Goal: Navigation & Orientation: Understand site structure

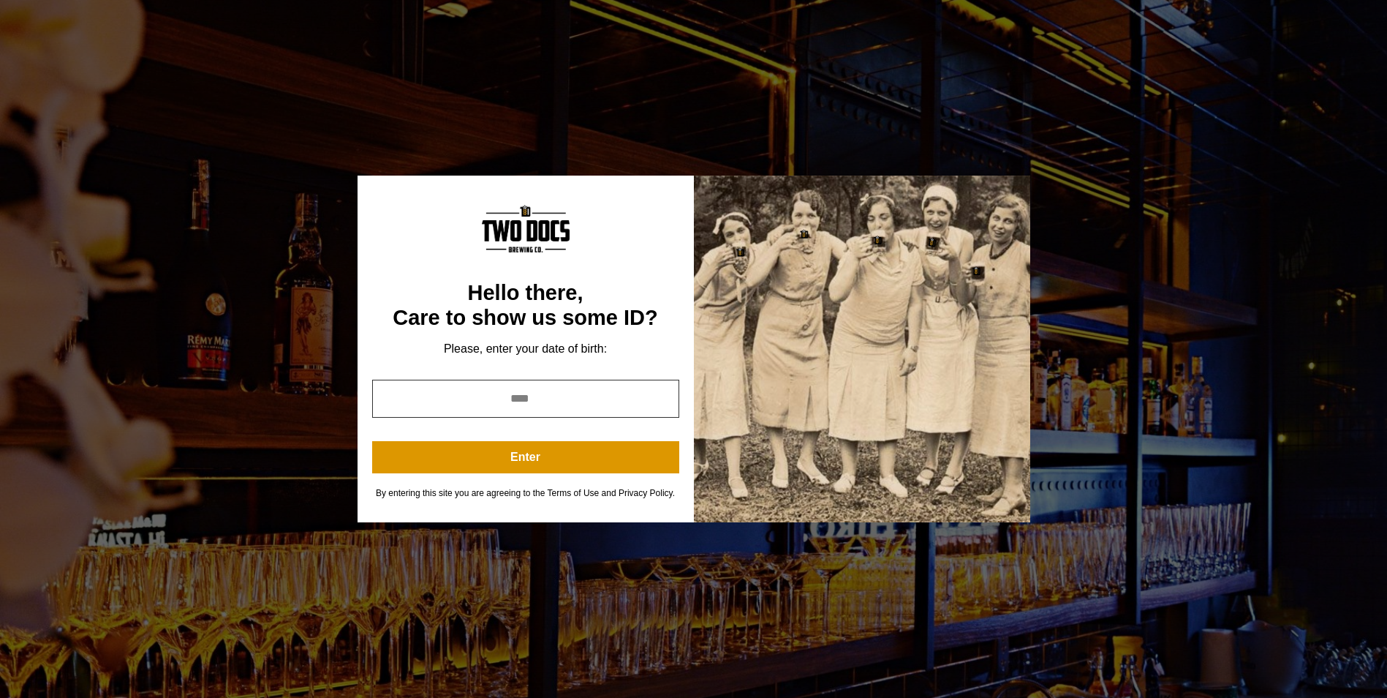
click at [522, 399] on input "year" at bounding box center [525, 398] width 307 height 38
click at [506, 394] on input "year" at bounding box center [525, 398] width 307 height 38
click at [543, 395] on input "year" at bounding box center [525, 398] width 307 height 38
type input "****"
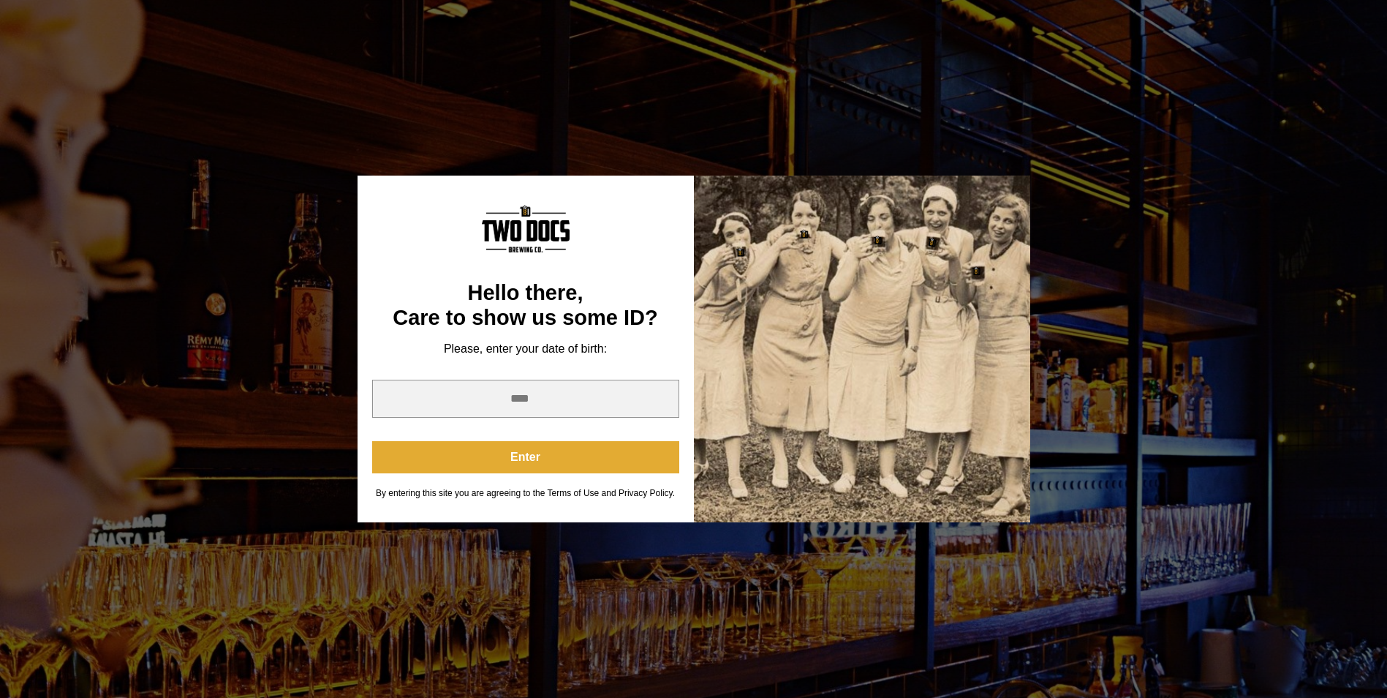
click at [530, 456] on button "Enter" at bounding box center [525, 457] width 307 height 32
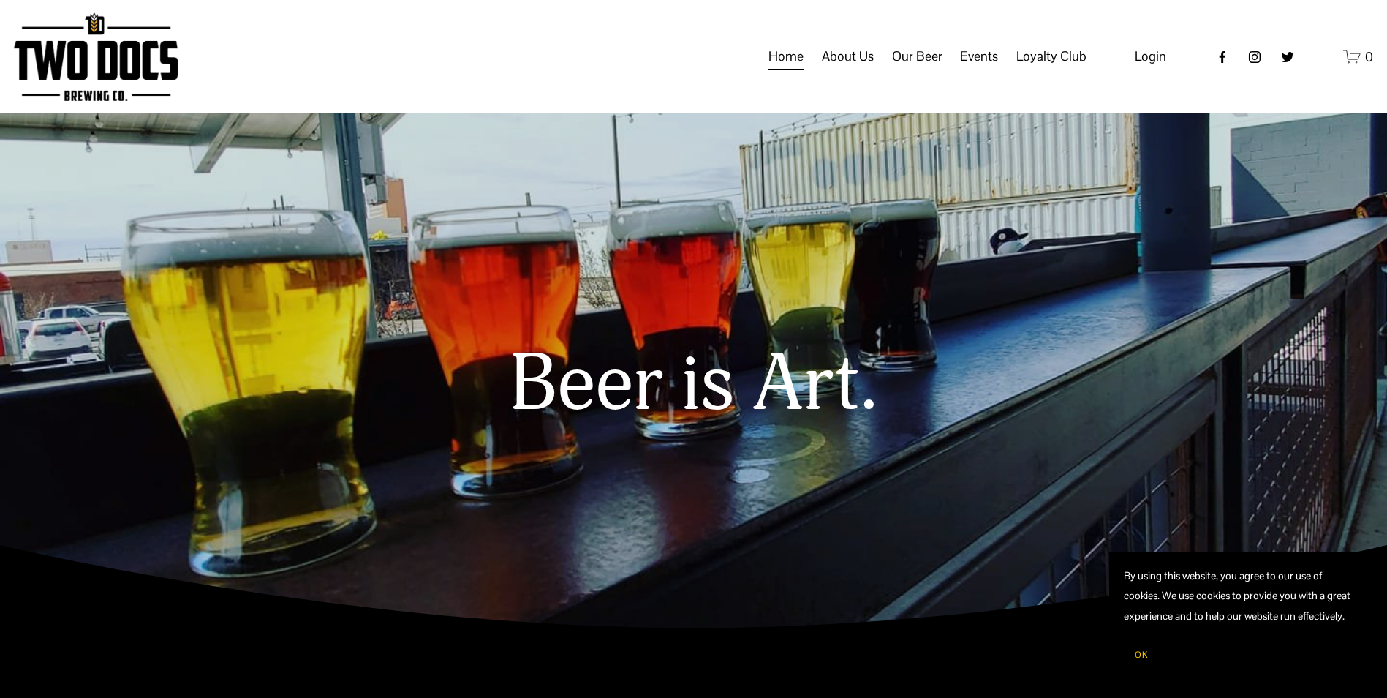
click at [849, 69] on span "About Us" at bounding box center [848, 56] width 52 height 25
click at [0, 0] on span "Our Mission" at bounding box center [0, 0] width 0 height 0
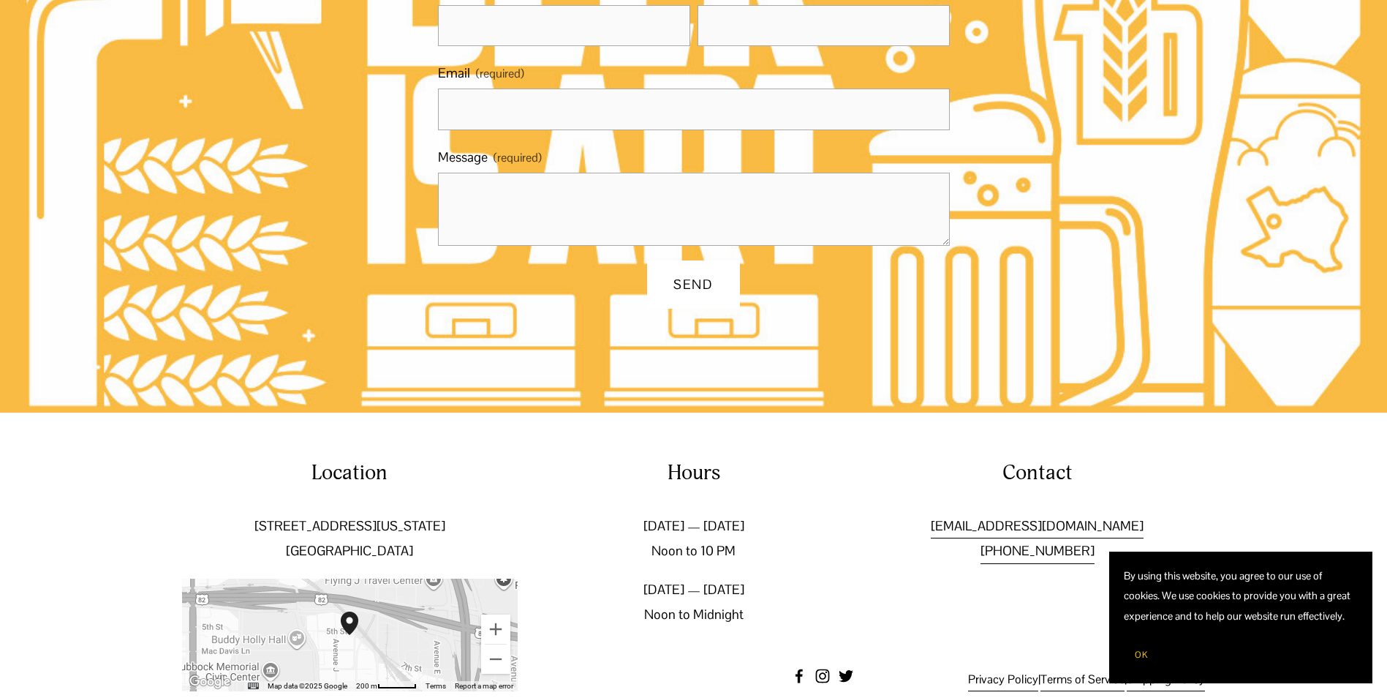
scroll to position [1106, 0]
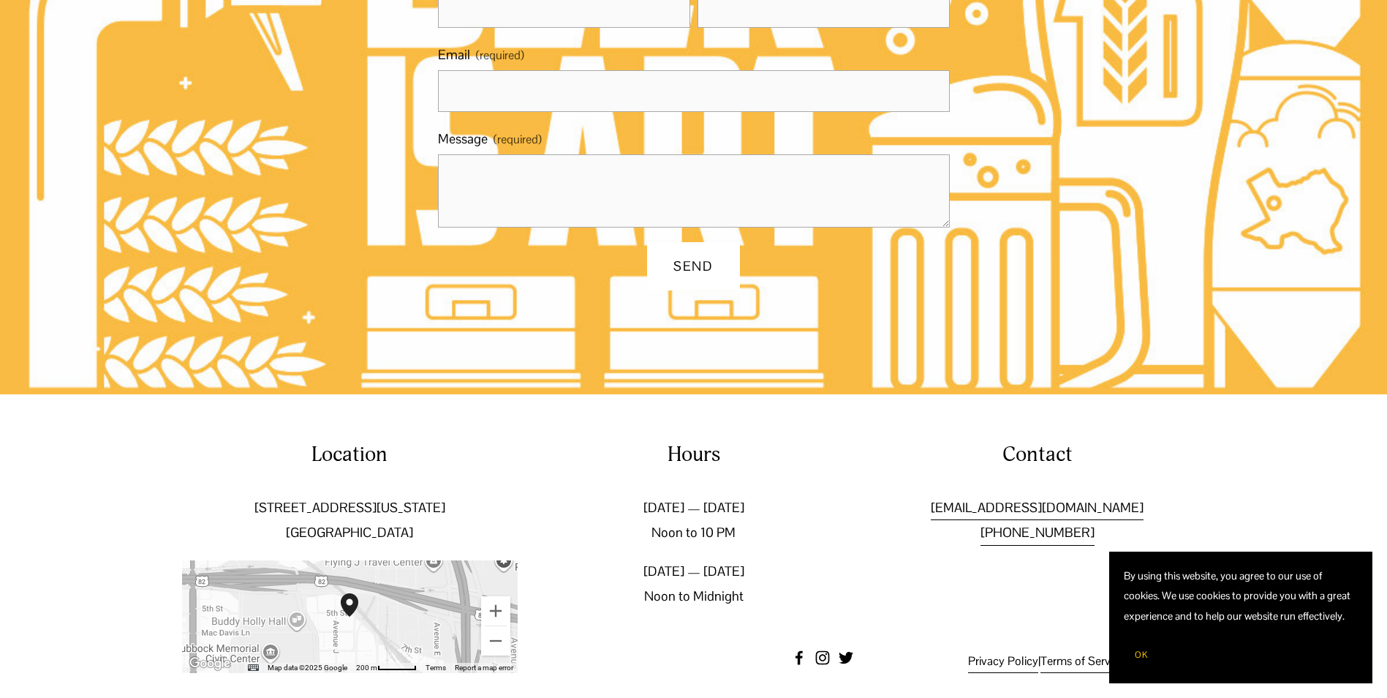
click at [381, 572] on div at bounding box center [350, 616] width 336 height 113
click at [351, 593] on img "Two Docs Brewing Co. 502 Texas Avenue Lubbock, TX, 79401, United States" at bounding box center [350, 604] width 18 height 23
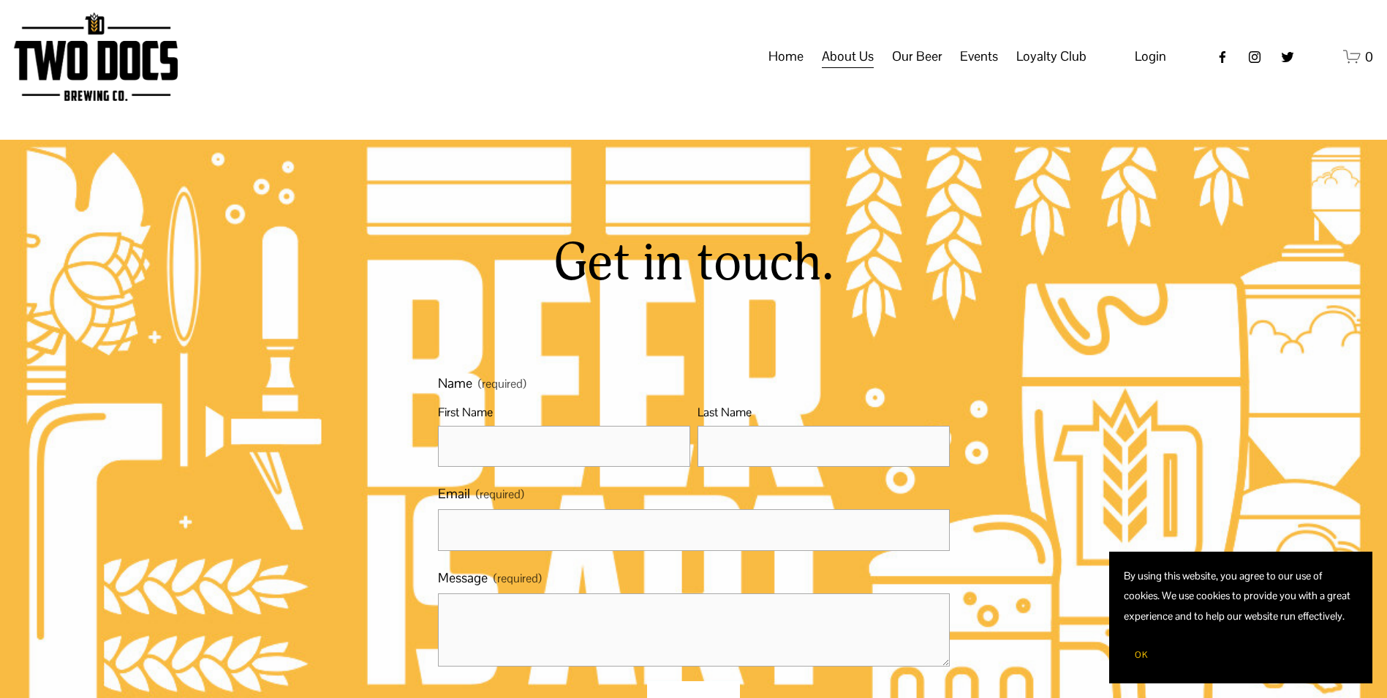
scroll to position [83, 0]
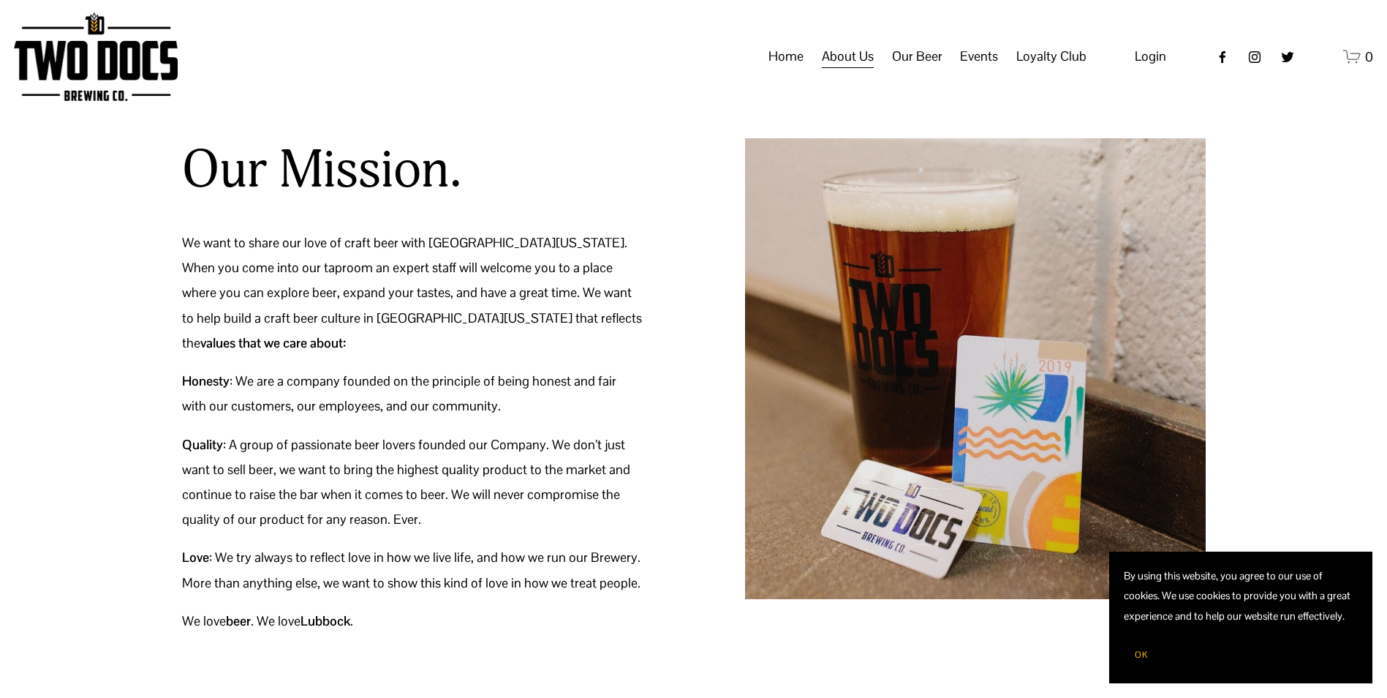
click at [0, 0] on span "Taproom Menu" at bounding box center [0, 0] width 0 height 0
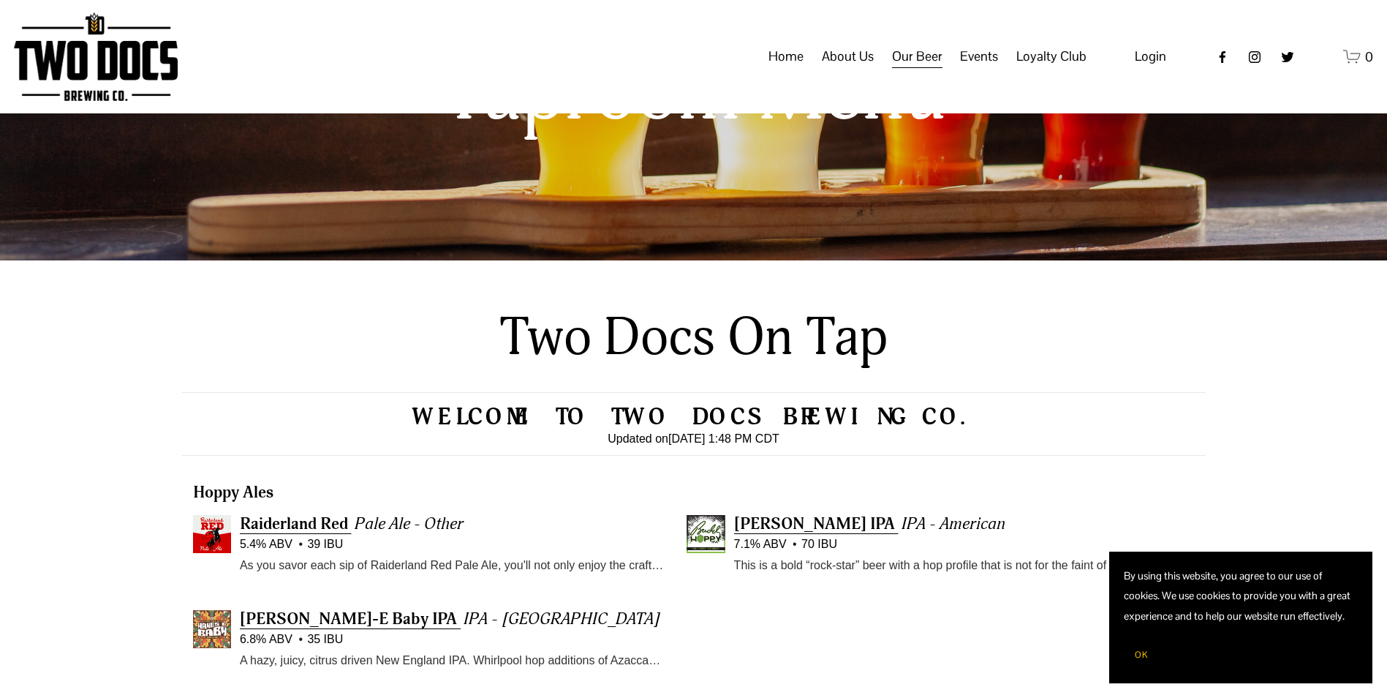
scroll to position [200, 0]
click at [0, 0] on span "Distribution Map" at bounding box center [0, 0] width 0 height 0
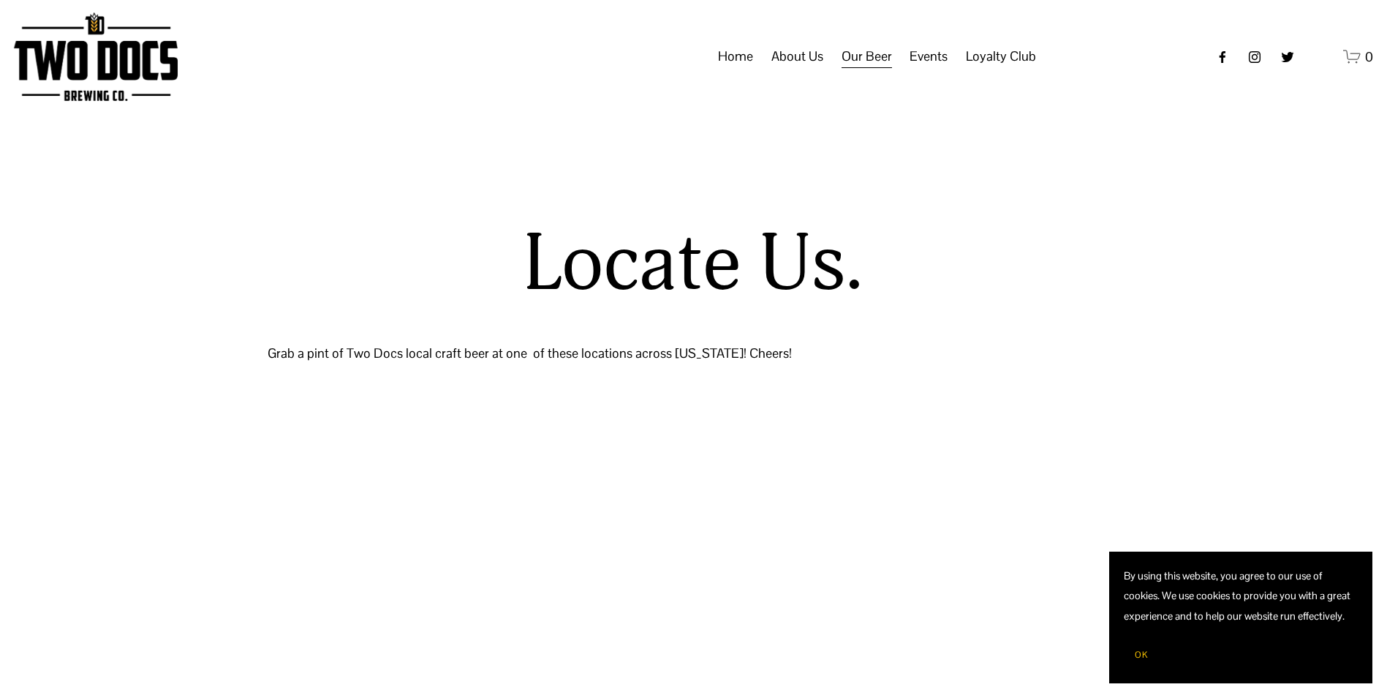
select select "**"
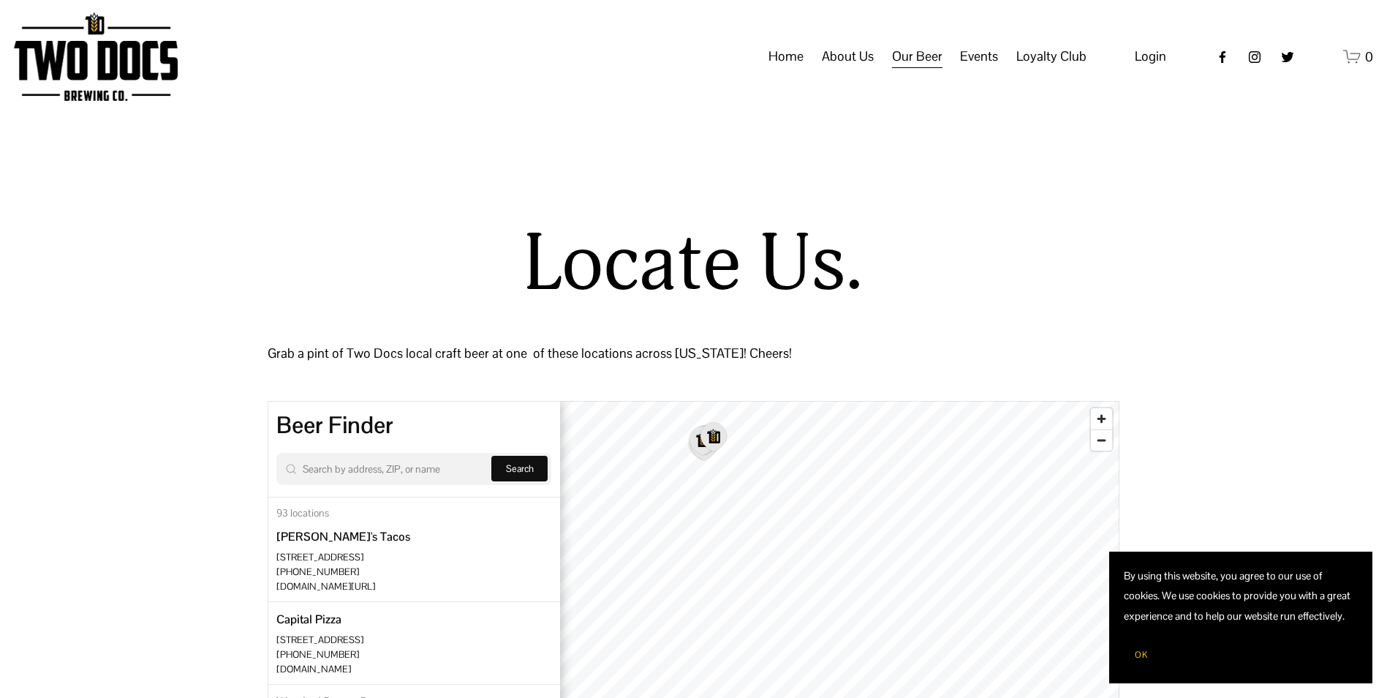
click at [788, 71] on link "Home" at bounding box center [785, 57] width 35 height 28
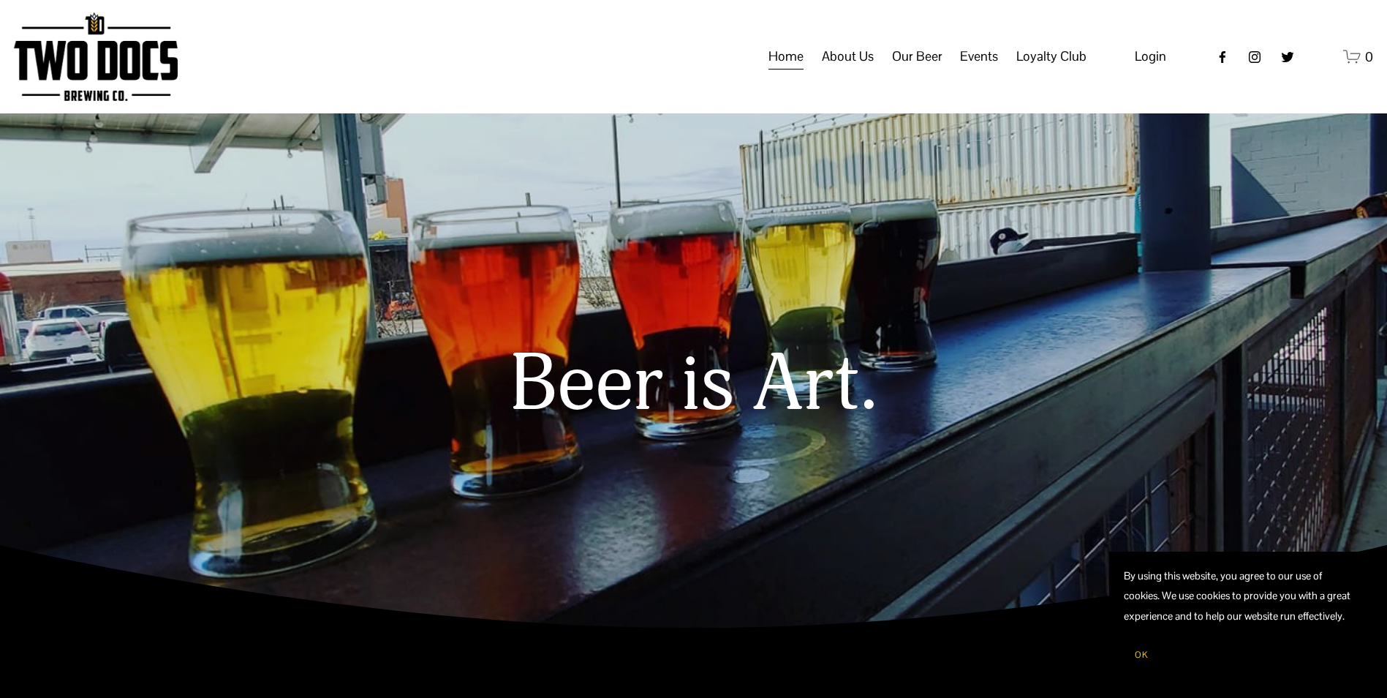
click at [0, 0] on span "Raiderland RED" at bounding box center [0, 0] width 0 height 0
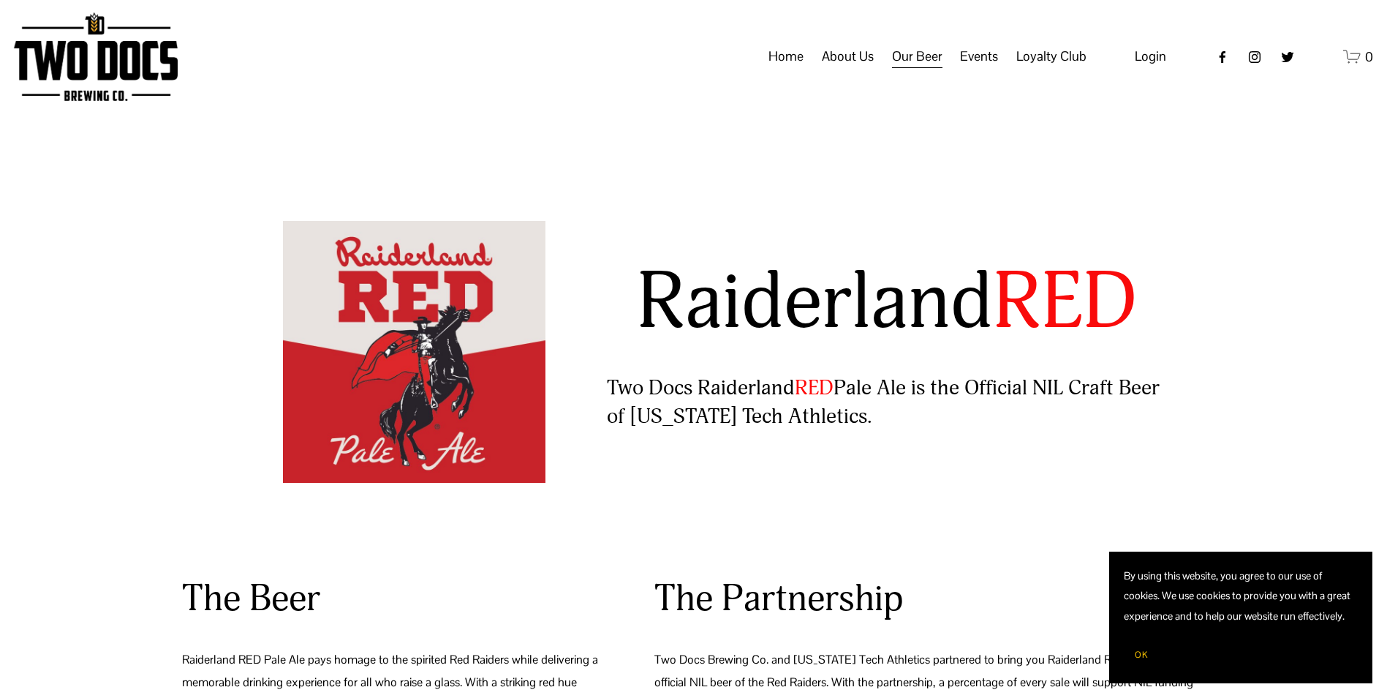
click at [0, 0] on span "FAQs" at bounding box center [0, 0] width 0 height 0
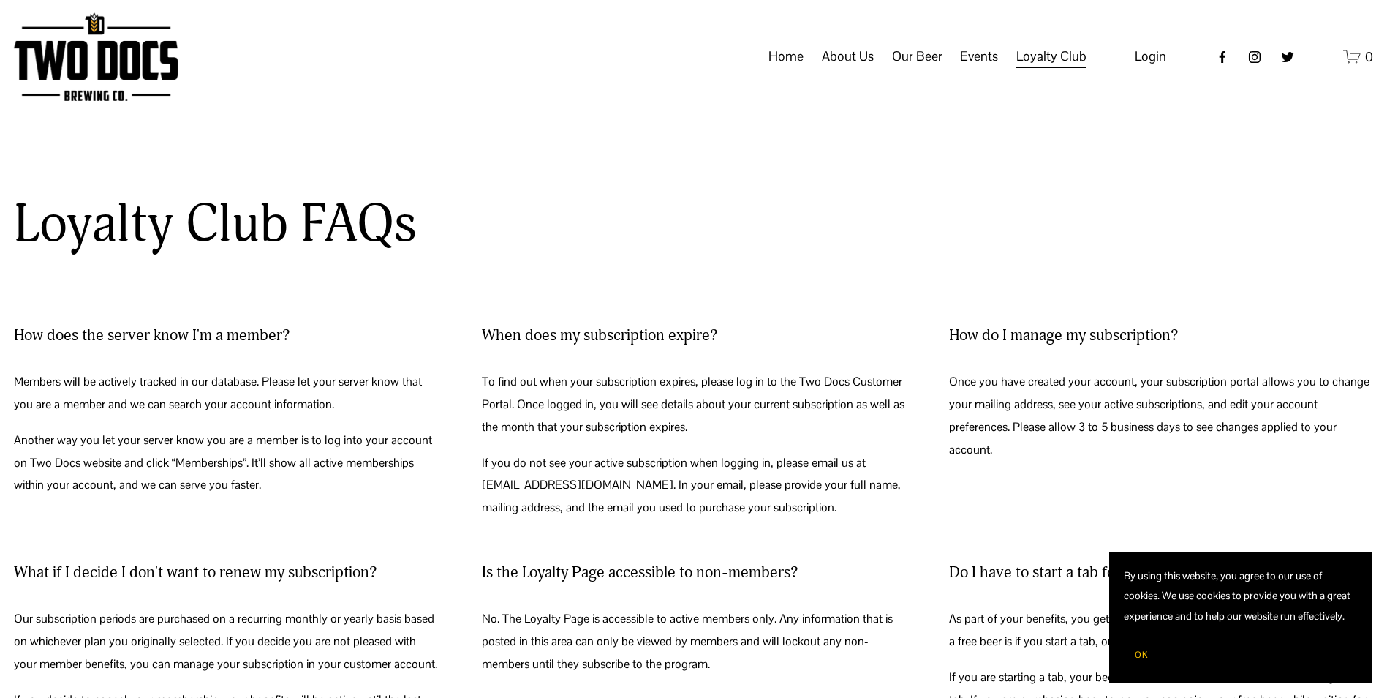
click at [0, 0] on span "Our Mission" at bounding box center [0, 0] width 0 height 0
